Goal: Transaction & Acquisition: Subscribe to service/newsletter

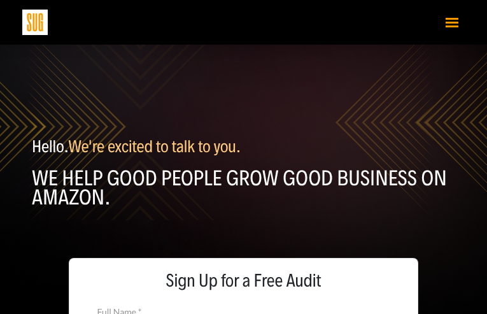
type input "hEVOXqGnwZD"
type input "EOdYElXlUZvPW"
type input "tawavene97@gmail.com"
type input "5502894705"
type input "aFXVWIbkLFgqqEpx"
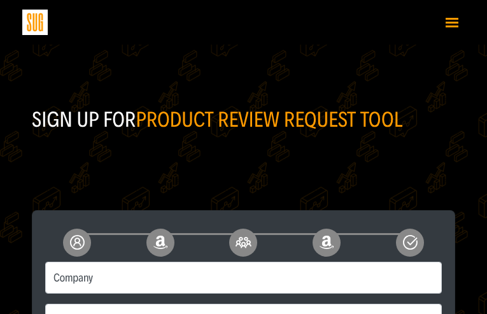
type input "SpYTbhdVWDLYSnpK"
type input "SBjkOperxeqoCQ"
type input "3853276619"
type input "XalnppNhbjieuhh"
type input "tawavene97@gmail.com"
